Goal: Task Accomplishment & Management: Complete application form

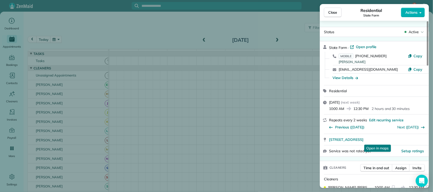
scroll to position [118, 0]
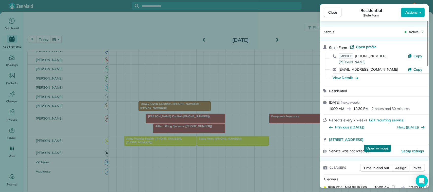
click at [336, 7] on div "Close Residential State Farm Actions" at bounding box center [374, 12] width 109 height 17
click at [336, 14] on span "Close" at bounding box center [332, 12] width 9 height 5
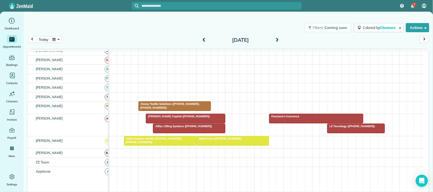
click at [47, 39] on button "today" at bounding box center [44, 39] width 14 height 7
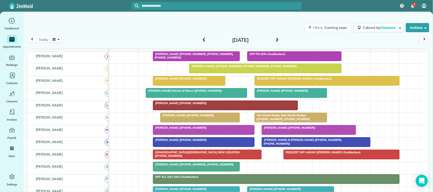
scroll to position [63, 0]
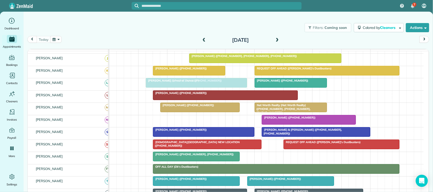
drag, startPoint x: 194, startPoint y: 126, endPoint x: 190, endPoint y: 94, distance: 32.3
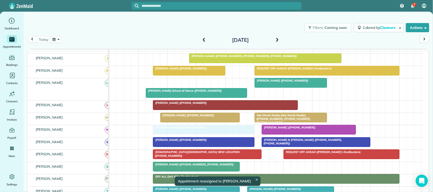
drag, startPoint x: 189, startPoint y: 87, endPoint x: 194, endPoint y: 132, distance: 45.2
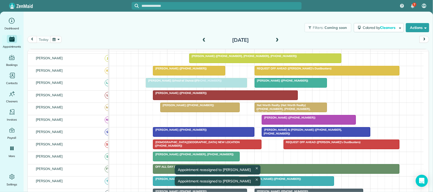
drag, startPoint x: 193, startPoint y: 125, endPoint x: 190, endPoint y: 94, distance: 30.9
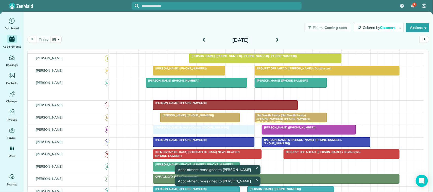
drag, startPoint x: 189, startPoint y: 98, endPoint x: 197, endPoint y: 132, distance: 34.6
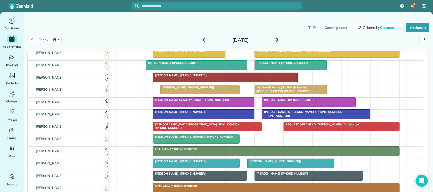
scroll to position [95, 0]
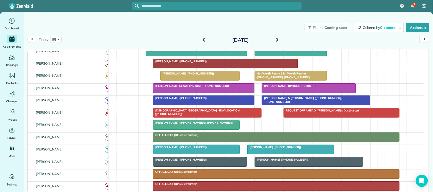
click at [271, 82] on span "Net Worth Realty (Net Worth Realty) (+17133669727, +18326793840, +14092344800)" at bounding box center [283, 77] width 56 height 11
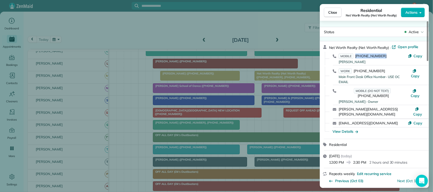
drag, startPoint x: 383, startPoint y: 56, endPoint x: 355, endPoint y: 54, distance: 28.0
click at [355, 54] on div "MOBILE (832) 679-3840 Evelyn Cell" at bounding box center [373, 59] width 69 height 10
copy span "(832) 679-3840"
click at [331, 12] on span "Close" at bounding box center [332, 12] width 9 height 5
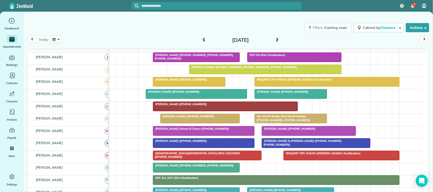
scroll to position [63, 0]
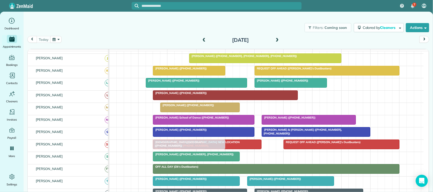
drag, startPoint x: 269, startPoint y: 115, endPoint x: 168, endPoint y: 153, distance: 107.3
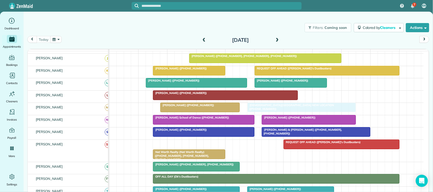
drag, startPoint x: 169, startPoint y: 150, endPoint x: 263, endPoint y: 118, distance: 99.4
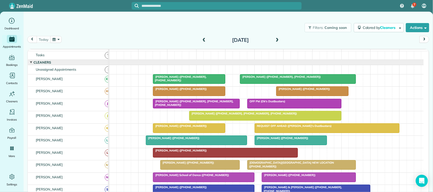
scroll to position [0, 0]
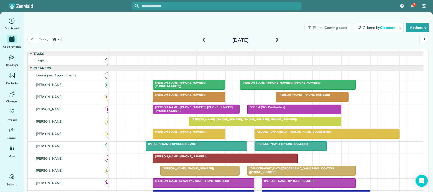
click at [71, 29] on div "Filters: Coming soon Colored by Cleaners Color by Cleaner Color by Team Color b…" at bounding box center [229, 27] width 410 height 17
click at [77, 23] on div "Filters: Coming soon Colored by Cleaners Color by Cleaner Color by Team Color b…" at bounding box center [229, 27] width 410 height 17
click at [207, 37] on span at bounding box center [204, 41] width 6 height 8
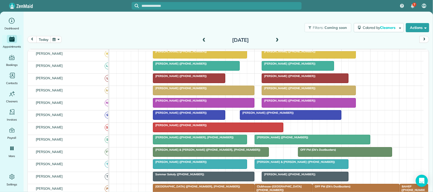
scroll to position [95, 0]
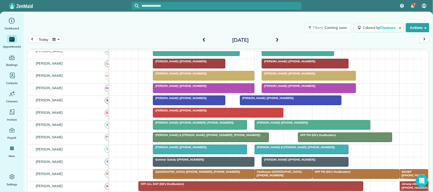
click at [286, 75] on span "[PERSON_NAME] ([PHONE_NUMBER])" at bounding box center [289, 74] width 54 height 4
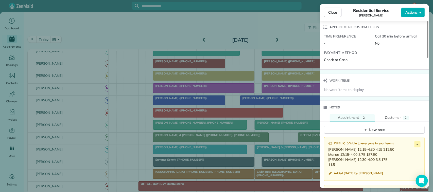
scroll to position [414, 0]
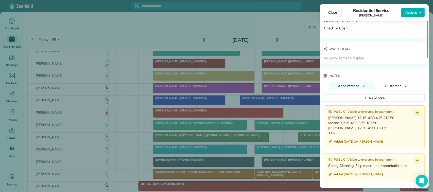
drag, startPoint x: 334, startPoint y: 9, endPoint x: 329, endPoint y: 17, distance: 9.1
click at [333, 13] on button "Close" at bounding box center [333, 13] width 18 height 10
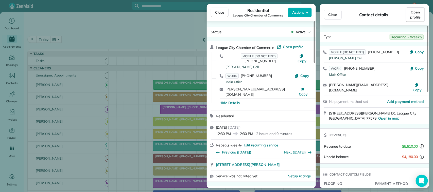
scroll to position [32, 0]
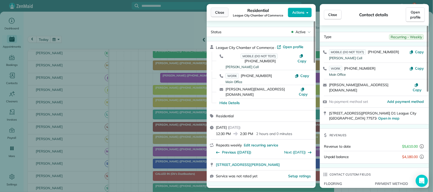
click at [211, 15] on button "Close" at bounding box center [220, 13] width 18 height 10
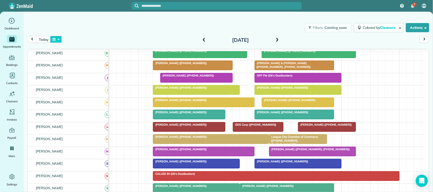
click at [54, 39] on button "button" at bounding box center [56, 39] width 12 height 7
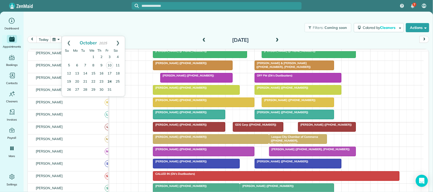
click at [110, 80] on link "24" at bounding box center [110, 82] width 8 height 8
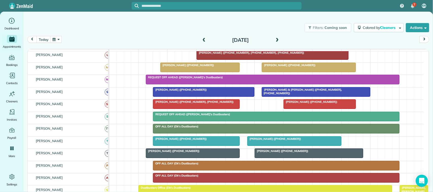
scroll to position [124, 0]
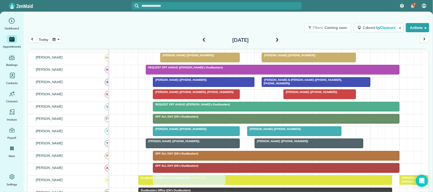
drag, startPoint x: 177, startPoint y: 134, endPoint x: 176, endPoint y: 182, distance: 48.8
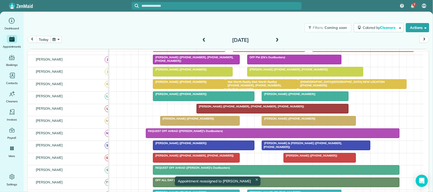
scroll to position [0, 0]
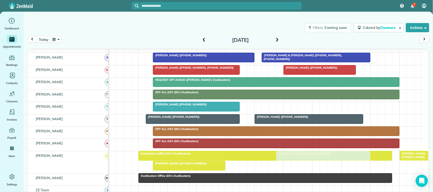
drag, startPoint x: 272, startPoint y: 116, endPoint x: 298, endPoint y: 173, distance: 63.1
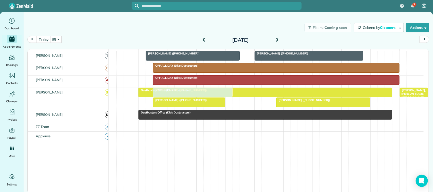
drag, startPoint x: 188, startPoint y: 71, endPoint x: 181, endPoint y: 109, distance: 38.1
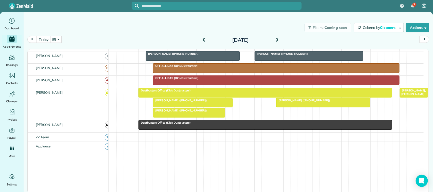
click at [58, 42] on button "button" at bounding box center [56, 39] width 12 height 7
click at [142, 35] on div "Filters: Coming soon Colored by Cleaners Color by Cleaner Color by Team Color b…" at bounding box center [229, 27] width 410 height 17
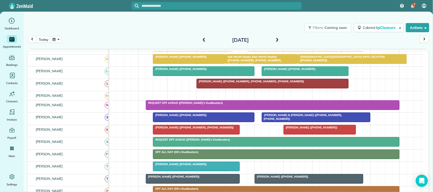
scroll to position [43, 0]
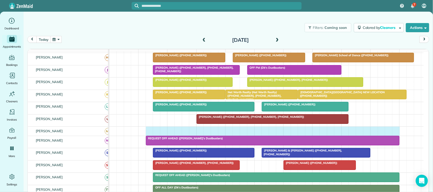
drag, startPoint x: 148, startPoint y: 135, endPoint x: 394, endPoint y: 136, distance: 246.2
click at [394, 136] on div at bounding box center [266, 131] width 315 height 9
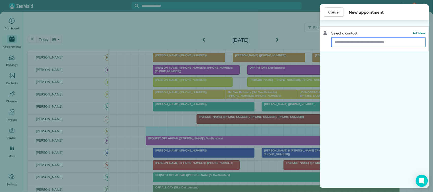
click at [363, 41] on input "text" at bounding box center [379, 42] width 94 height 9
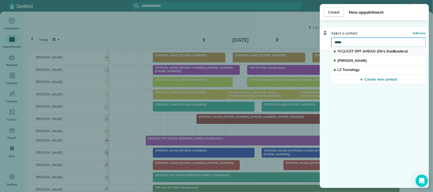
type input "*****"
click at [363, 52] on span "REQUE ST OFF AHEAD (Dk's Dustbusters)" at bounding box center [373, 51] width 71 height 5
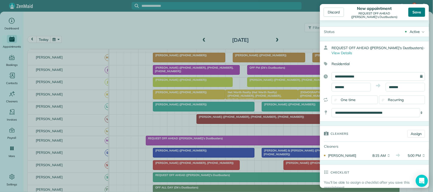
click at [416, 13] on div "Save" at bounding box center [417, 12] width 17 height 9
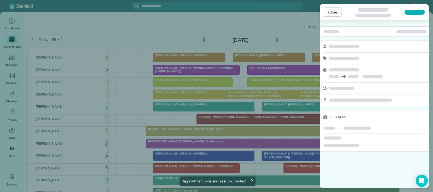
click at [333, 12] on span "Close" at bounding box center [332, 12] width 9 height 5
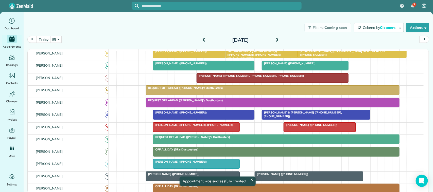
scroll to position [11, 0]
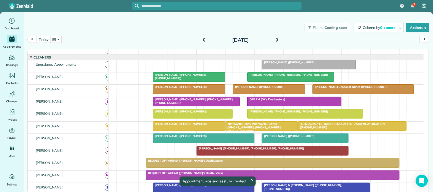
click at [41, 35] on div "Filters: Coming soon Colored by Cleaners Color by Cleaner Color by Team Color b…" at bounding box center [229, 27] width 410 height 17
click at [45, 39] on button "today" at bounding box center [44, 39] width 14 height 7
